Goal: Information Seeking & Learning: Learn about a topic

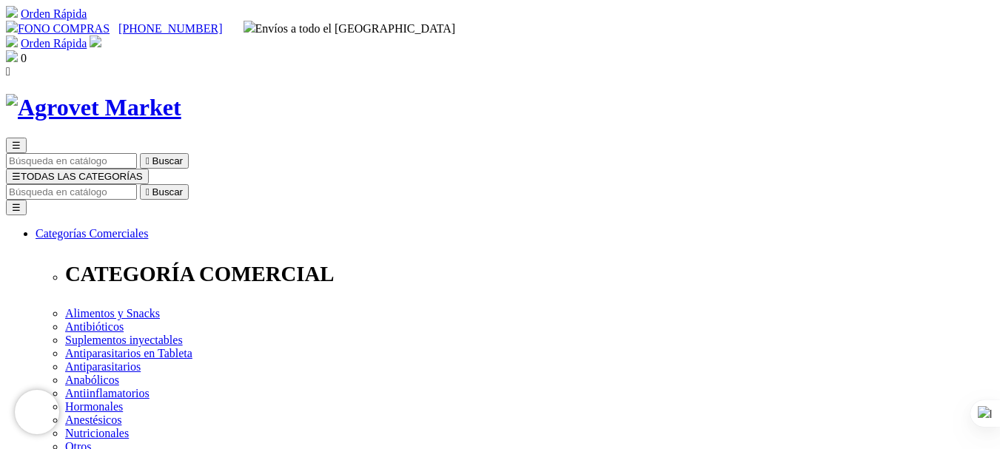
drag, startPoint x: 786, startPoint y: 260, endPoint x: 517, endPoint y: 262, distance: 269.4
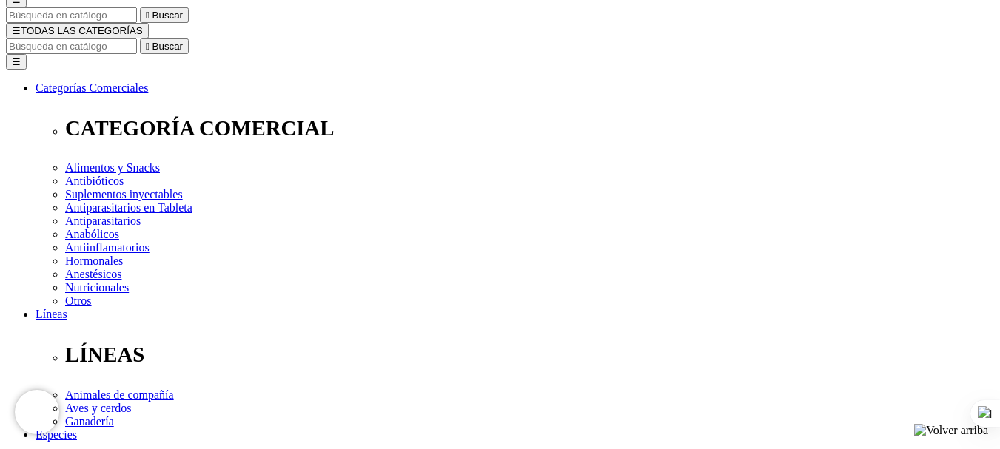
scroll to position [148, 0]
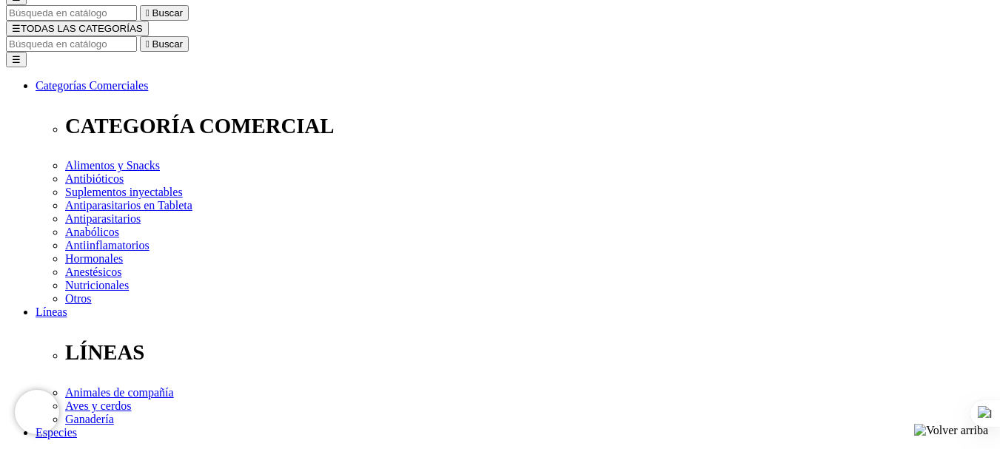
select select "3"
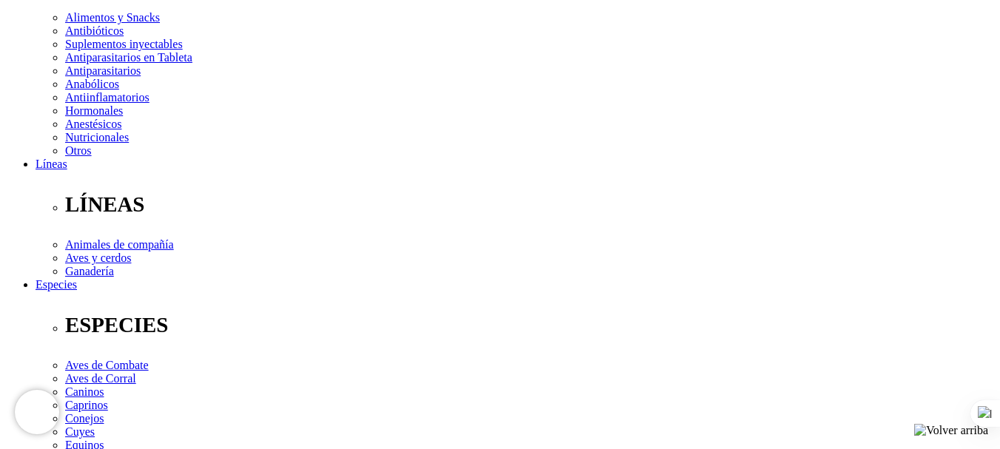
select select "3"
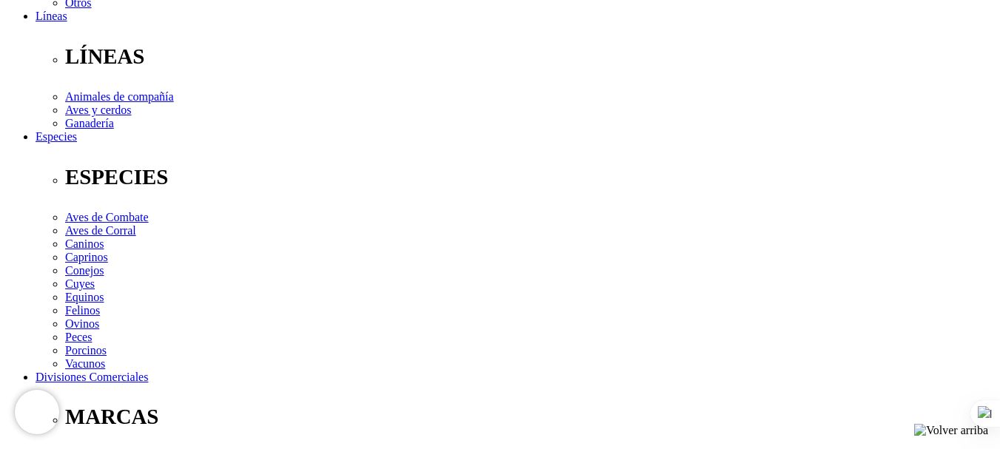
scroll to position [666, 0]
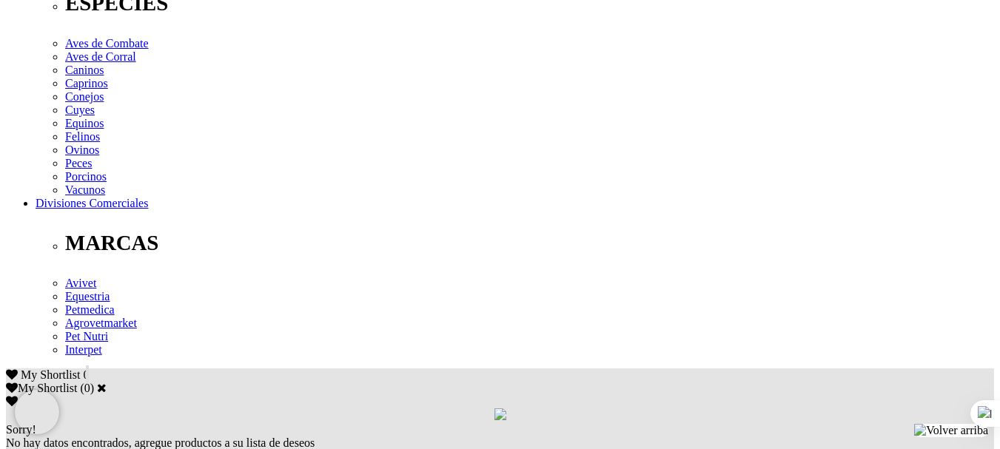
scroll to position [592, 0]
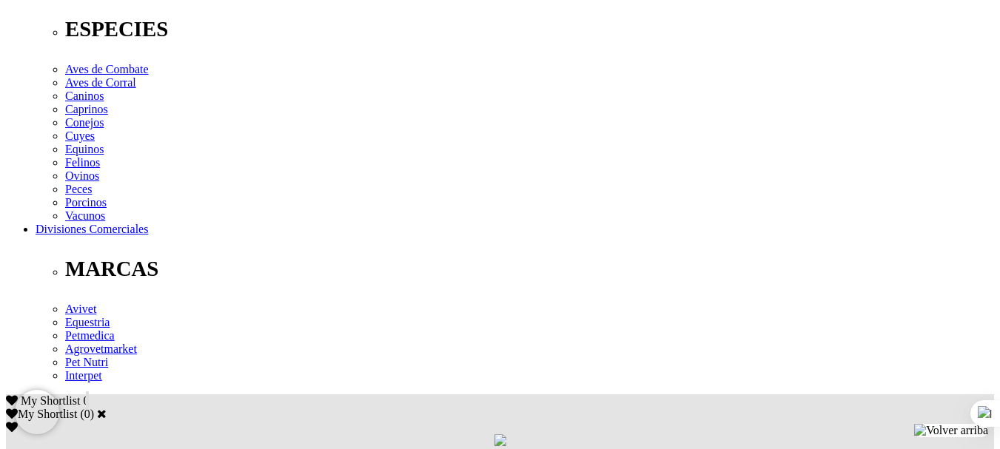
drag, startPoint x: 510, startPoint y: 204, endPoint x: 91, endPoint y: 174, distance: 420.0
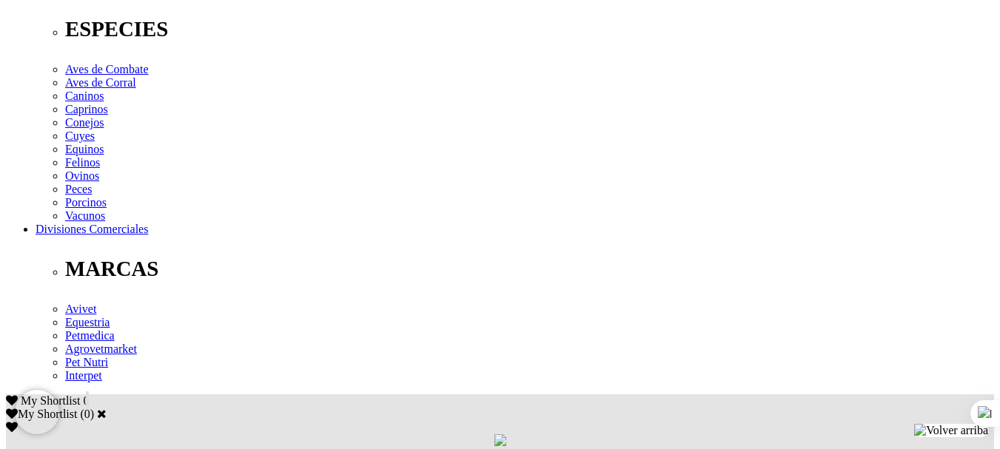
drag, startPoint x: 511, startPoint y: 206, endPoint x: 85, endPoint y: 181, distance: 426.3
copy p "Cada 100 mL: L-Carnitina (L-Carnitina clorhidrato) 5000 mg, Silimarina 2000 mg,…"
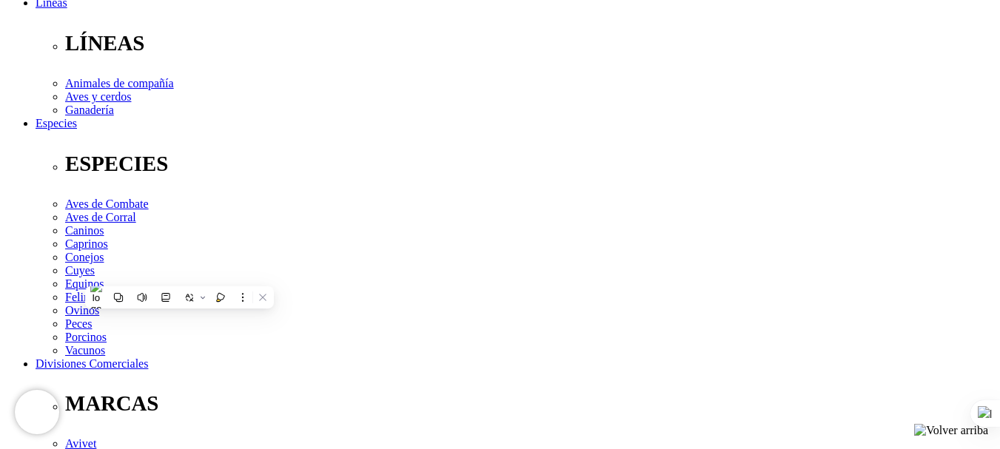
scroll to position [518, 0]
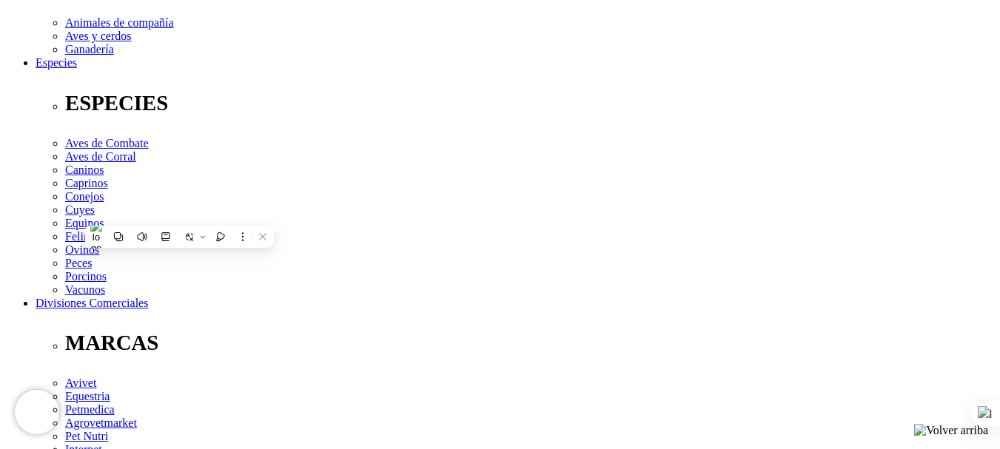
copy p "Cada 100 mL: L-Carnitina (L-Carnitina clorhidrato) 5000 mg, Silimarina 2000 mg,…"
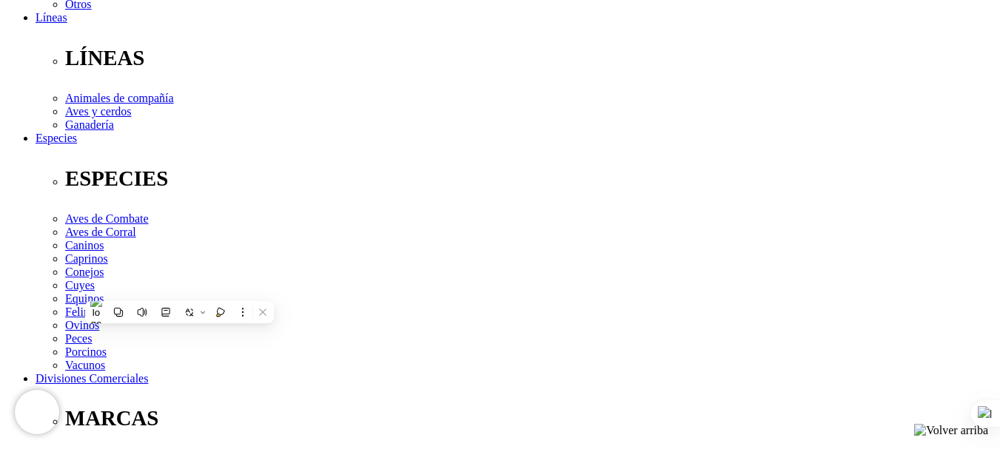
scroll to position [444, 0]
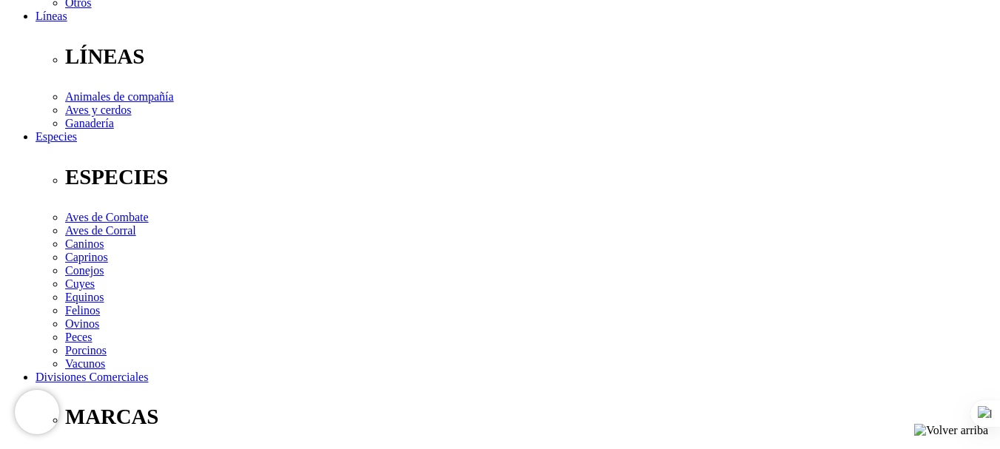
drag, startPoint x: 542, startPoint y: 369, endPoint x: 94, endPoint y: 326, distance: 449.8
copy div "Aves: Preventivo: En ponedoras comerciales: entre las 28 y 40 semanas, cada 4 s…"
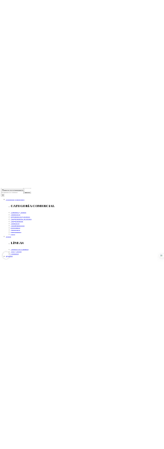
scroll to position [0, 0]
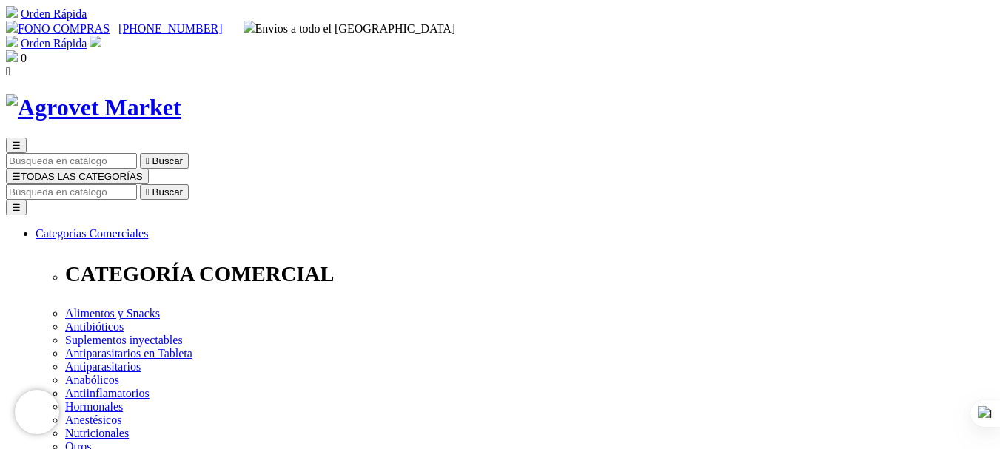
drag, startPoint x: 779, startPoint y: 258, endPoint x: 518, endPoint y: 260, distance: 261.3
copy div
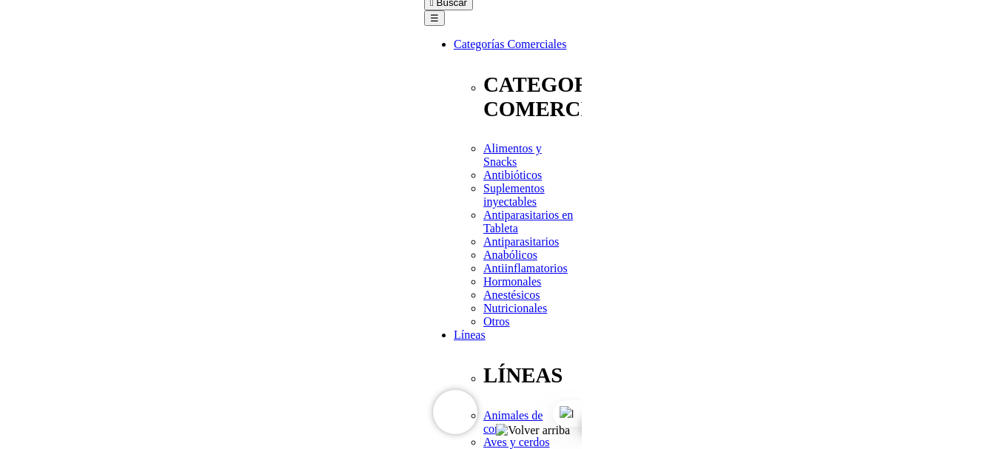
scroll to position [222, 0]
